Goal: Transaction & Acquisition: Purchase product/service

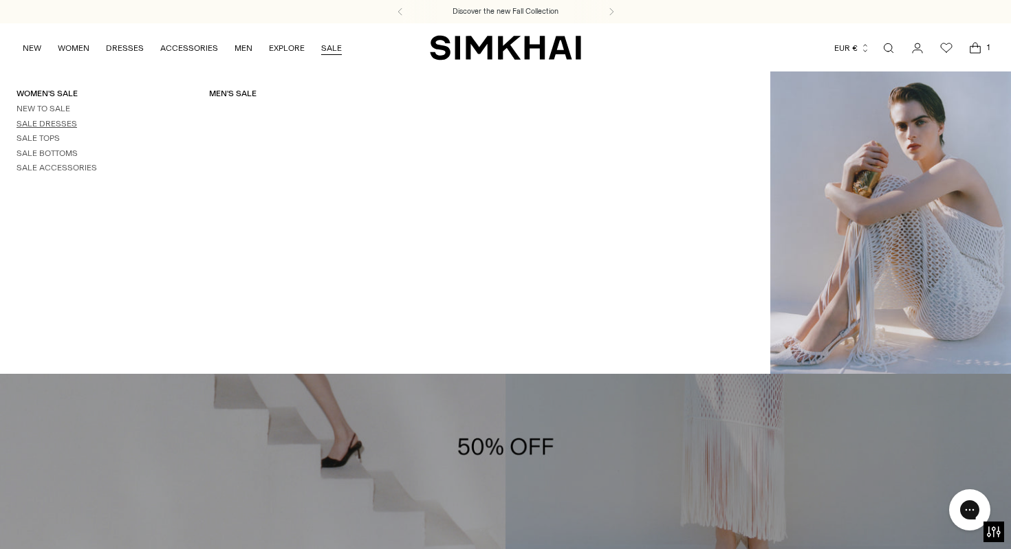
click at [60, 120] on link "Sale Dresses" at bounding box center [46, 124] width 60 height 10
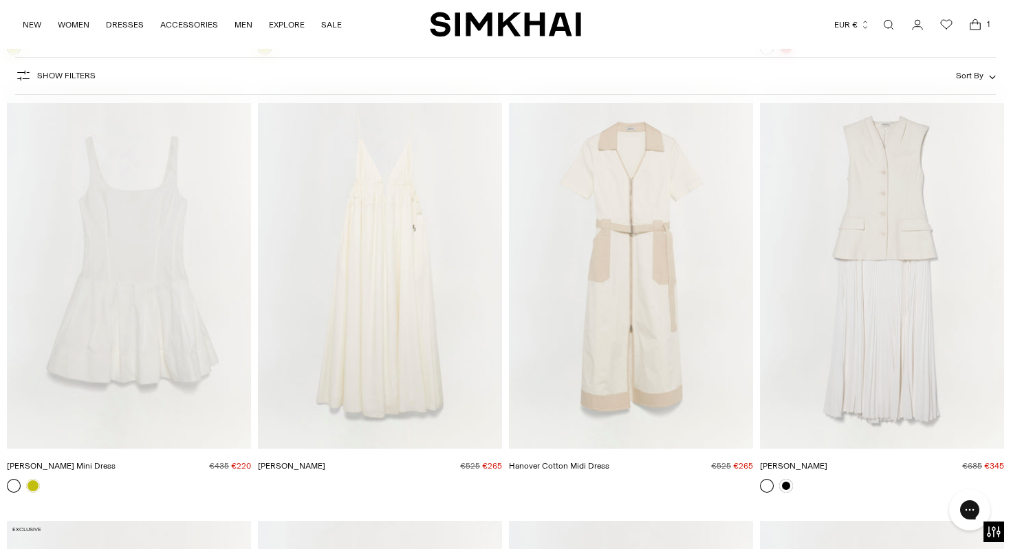
scroll to position [10581, 0]
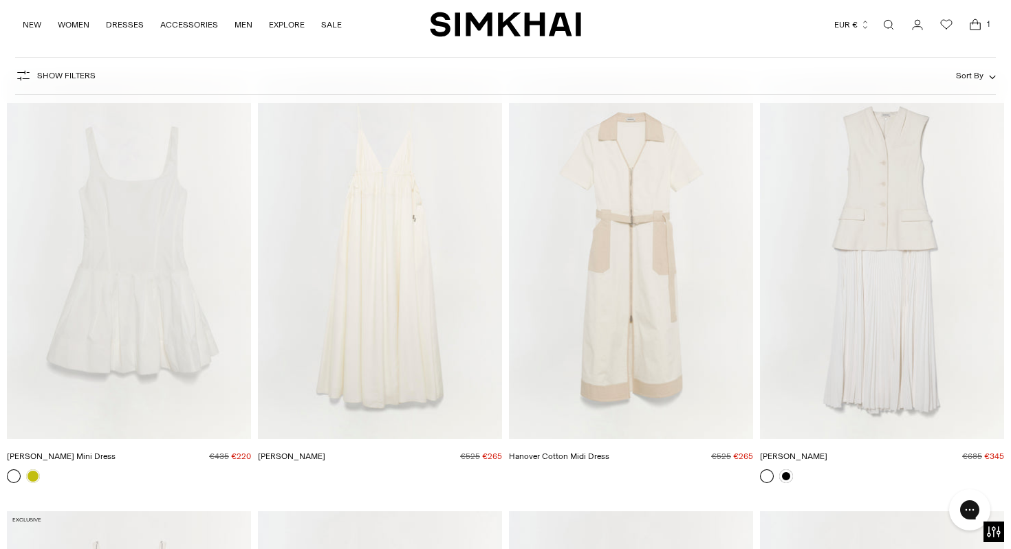
click at [762, 472] on link at bounding box center [767, 477] width 14 height 14
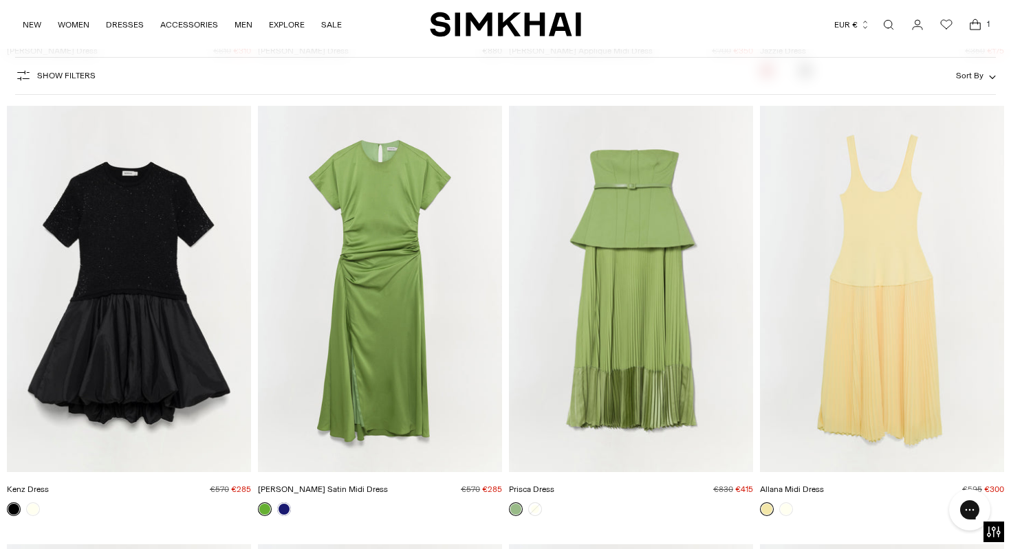
scroll to position [15353, 0]
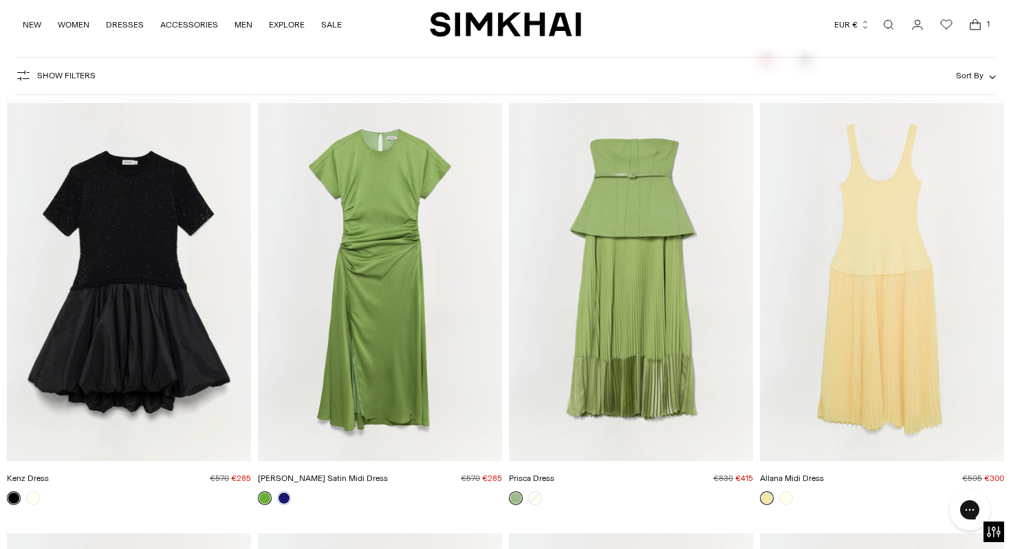
click at [0, 0] on img "Allana Midi Dress" at bounding box center [0, 0] width 0 height 0
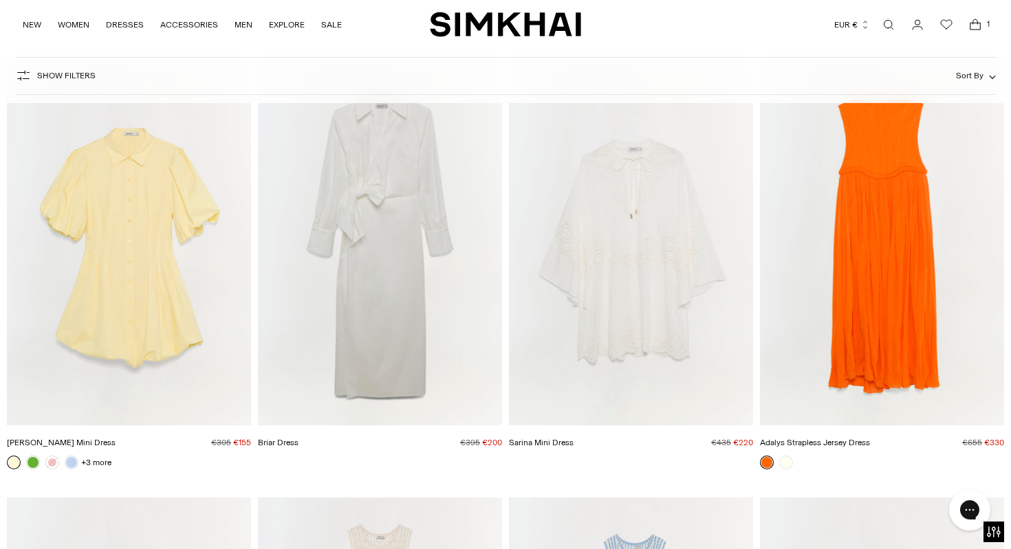
scroll to position [16206, 0]
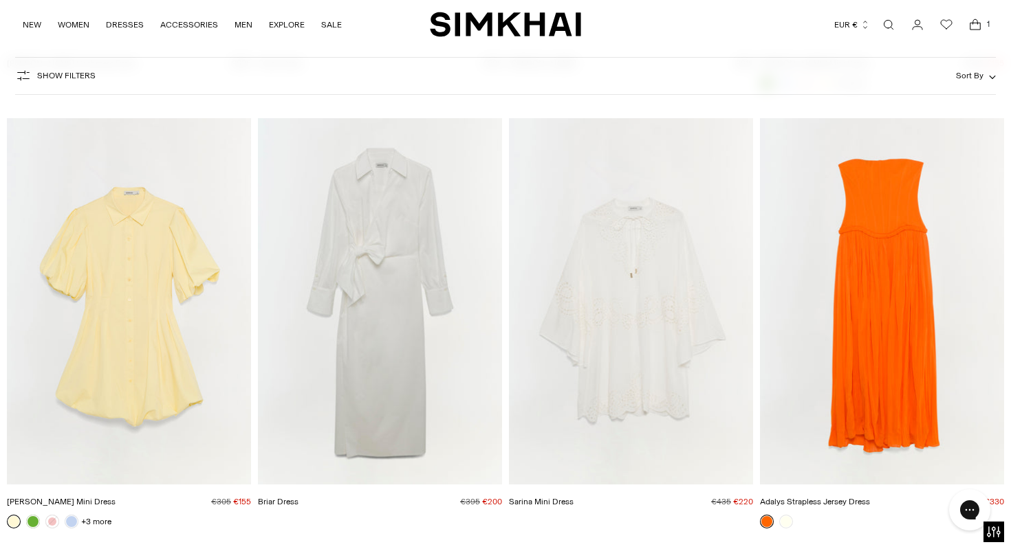
click at [0, 0] on img "Adalys Strapless Jersey Dress" at bounding box center [0, 0] width 0 height 0
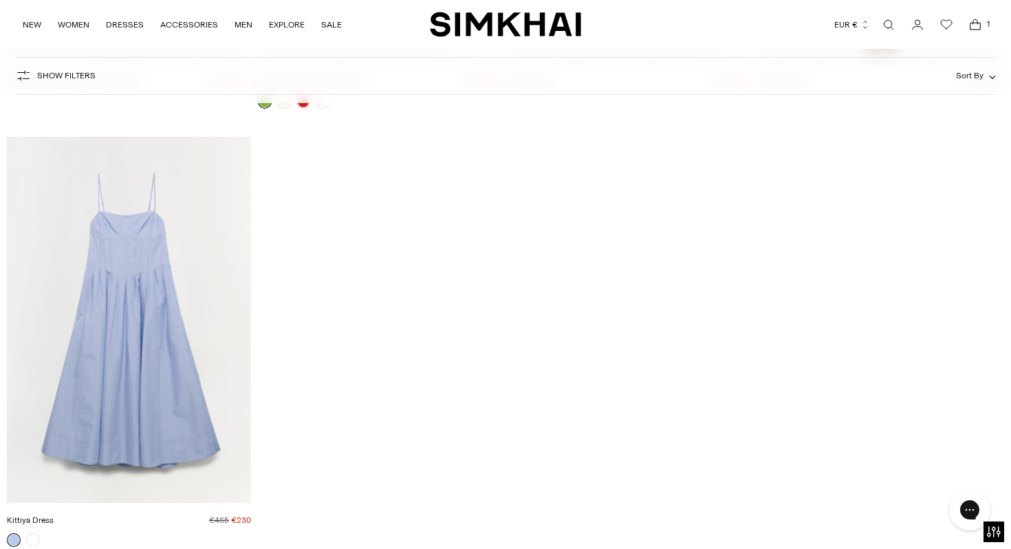
scroll to position [19694, 0]
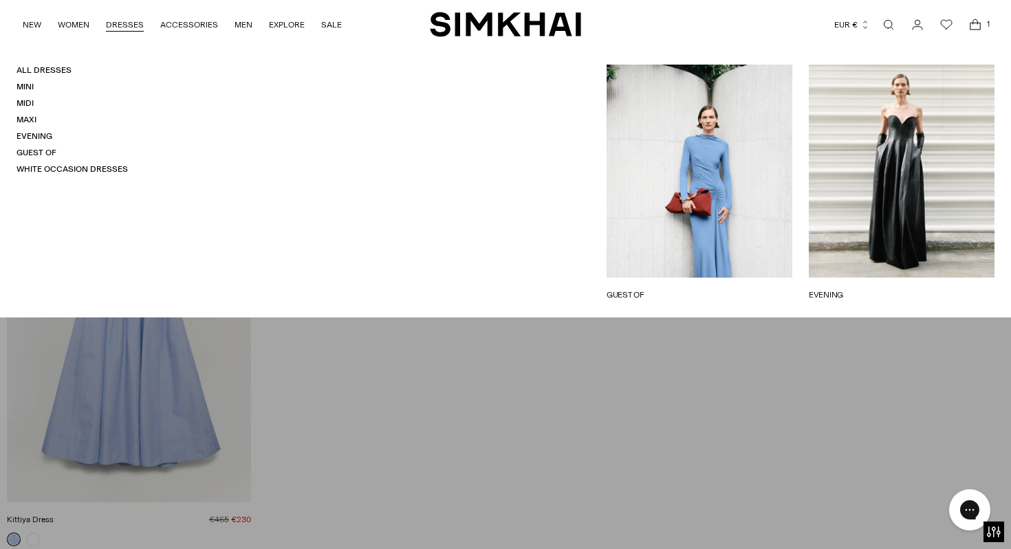
click at [122, 26] on link "DRESSES" at bounding box center [125, 25] width 38 height 30
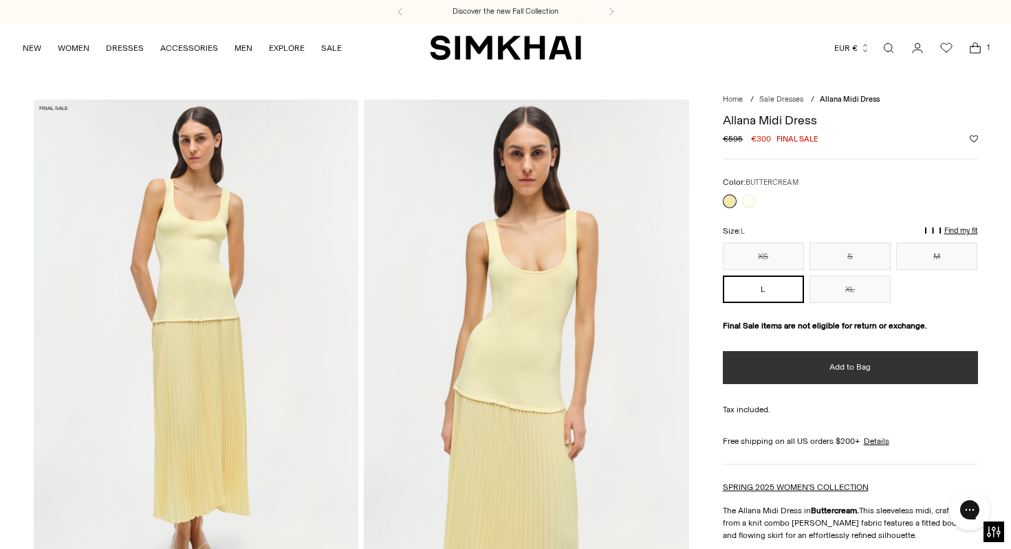
click at [909, 371] on button "Add to Bag" at bounding box center [850, 367] width 255 height 33
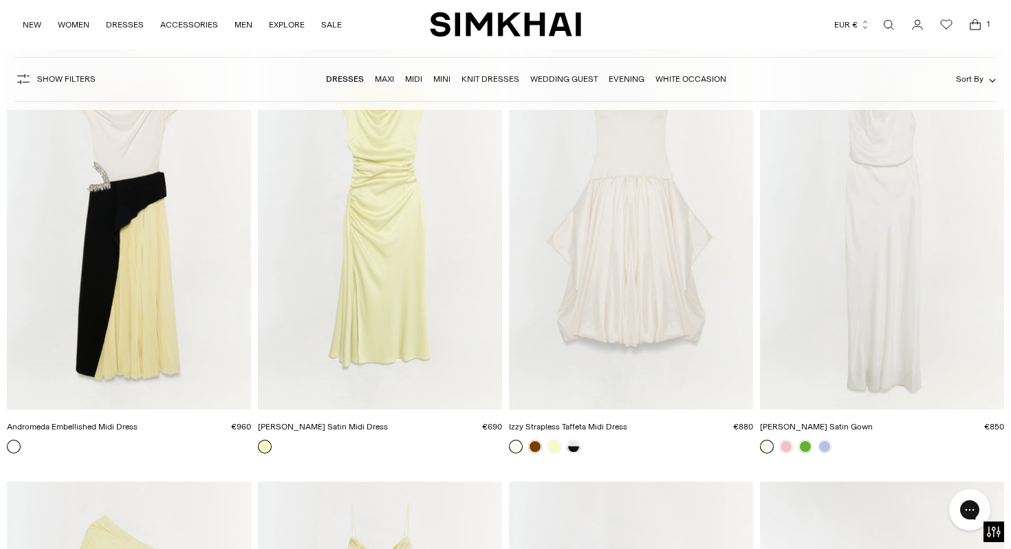
scroll to position [5812, 0]
click at [0, 0] on img "Andromeda Embellished Midi Dress" at bounding box center [0, 0] width 0 height 0
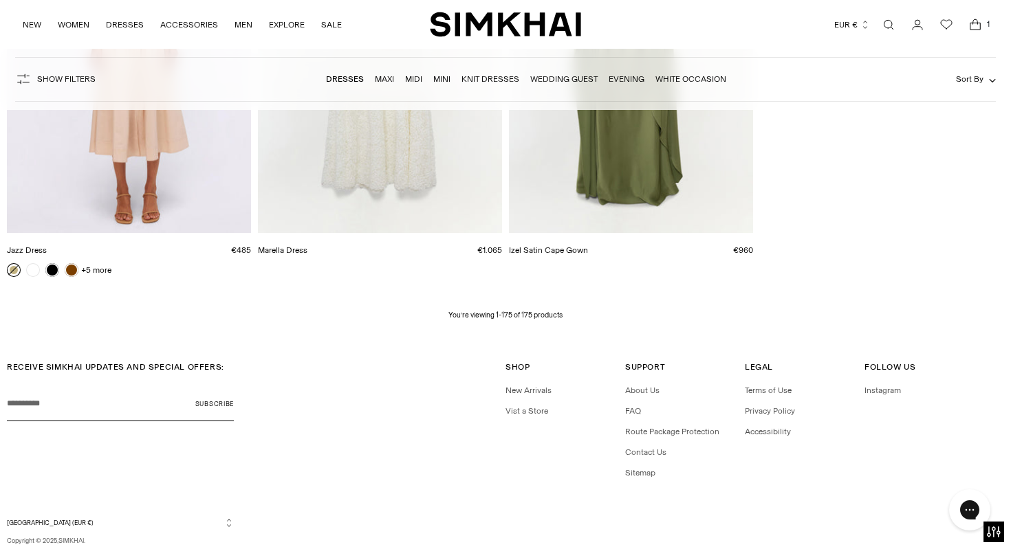
scroll to position [19138, 0]
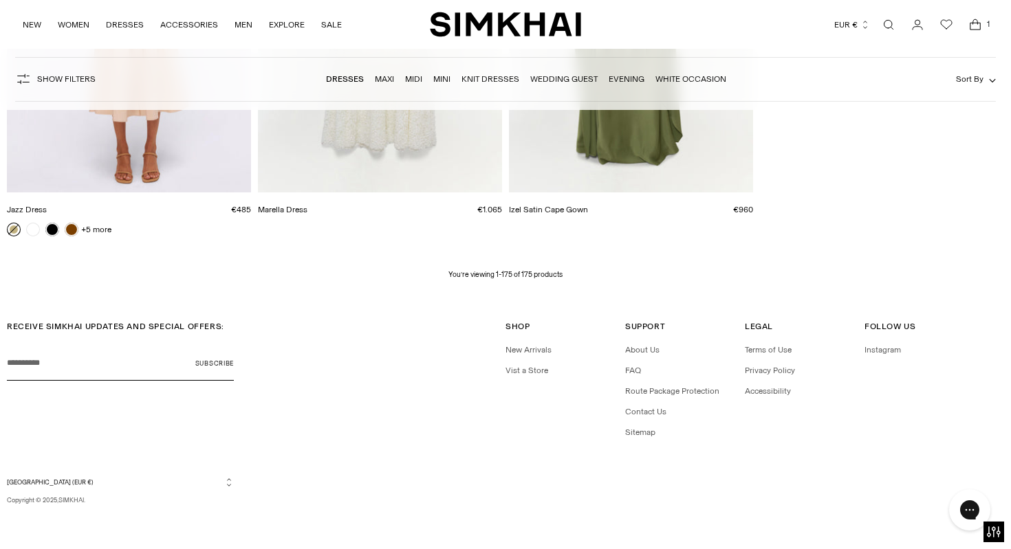
click at [974, 20] on icon "Open cart modal" at bounding box center [974, 25] width 19 height 14
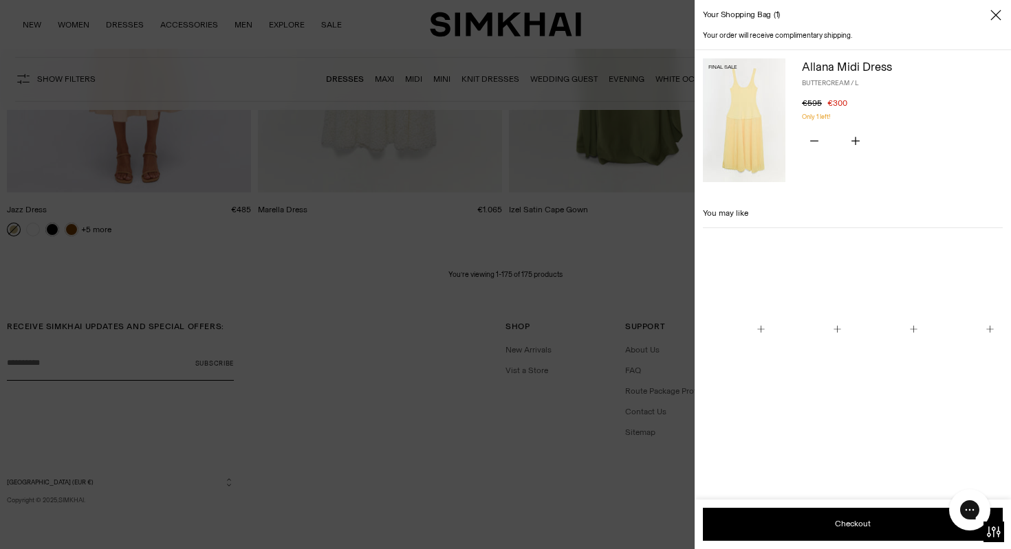
scroll to position [19133, 0]
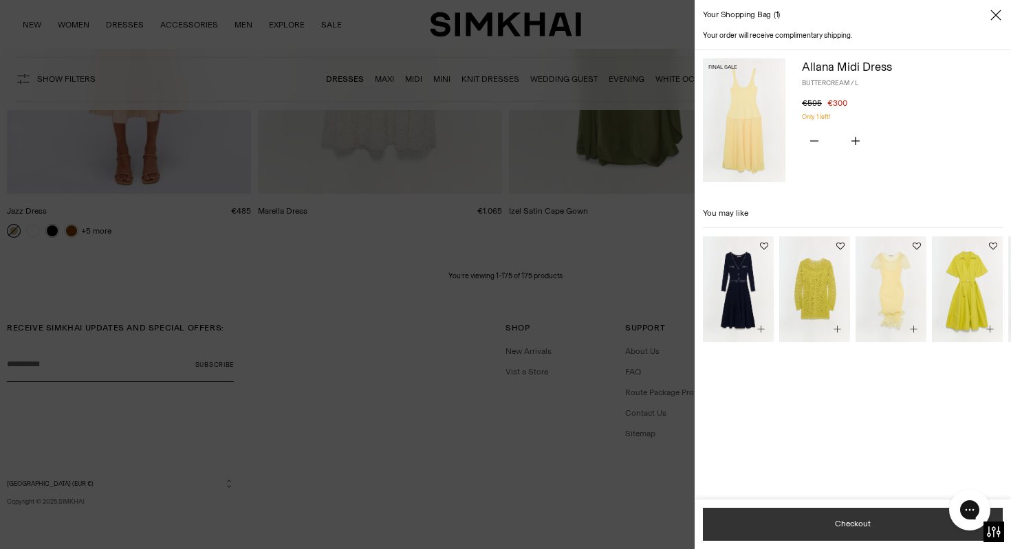
click at [799, 527] on button "Checkout" at bounding box center [853, 524] width 300 height 33
